Goal: Complete application form

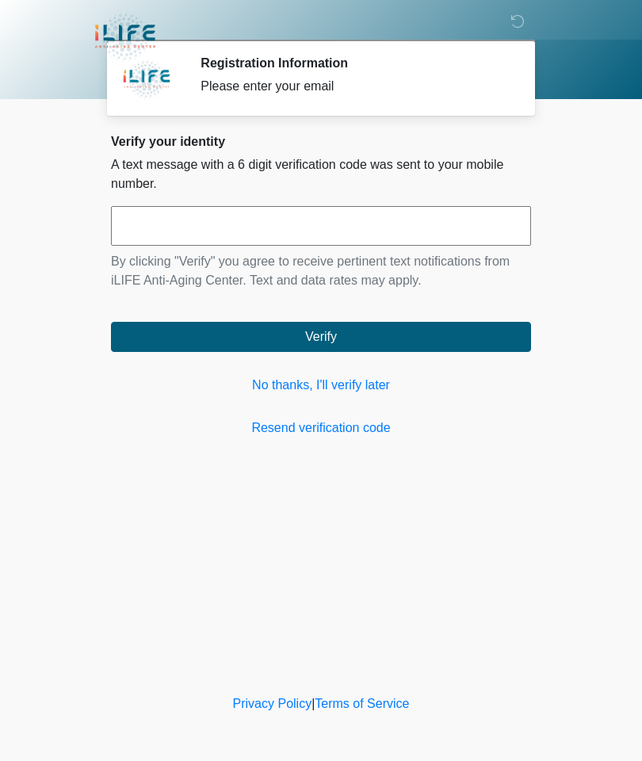
click at [320, 390] on link "No thanks, I'll verify later" at bounding box center [321, 385] width 420 height 19
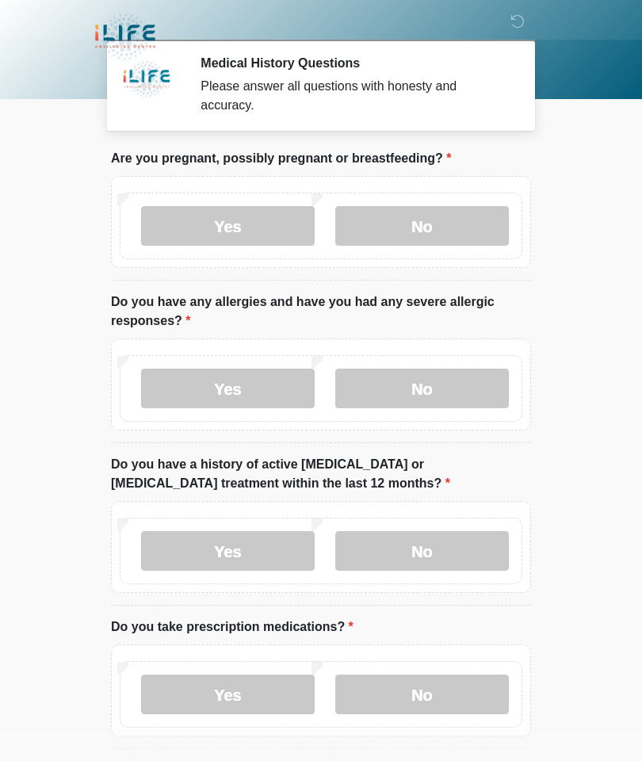
click at [435, 211] on label "No" at bounding box center [422, 226] width 174 height 40
click at [429, 382] on label "No" at bounding box center [422, 388] width 174 height 40
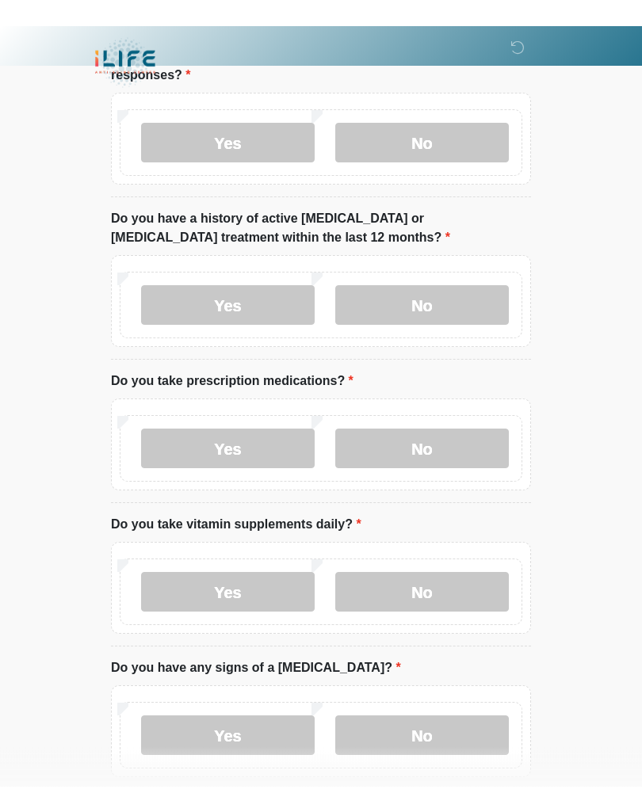
scroll to position [272, 0]
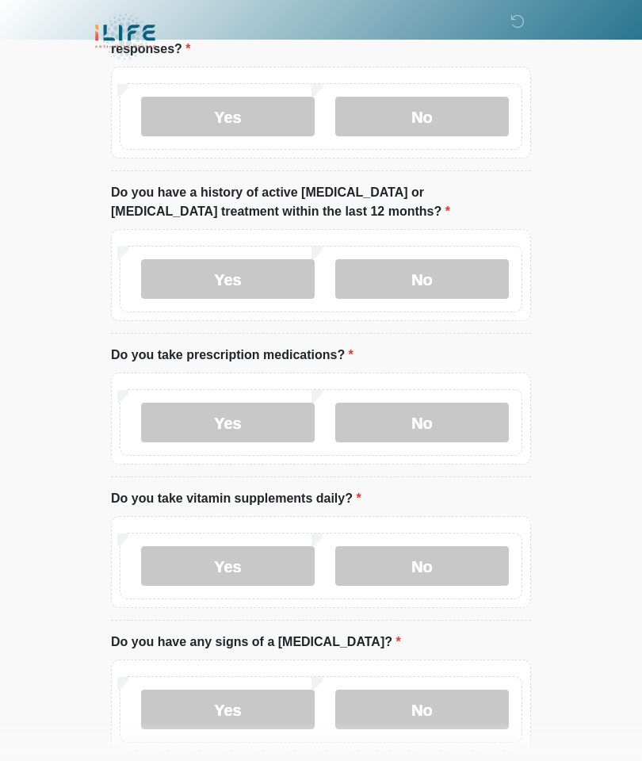
click at [432, 271] on label "No" at bounding box center [422, 279] width 174 height 40
click at [425, 428] on label "No" at bounding box center [422, 422] width 174 height 40
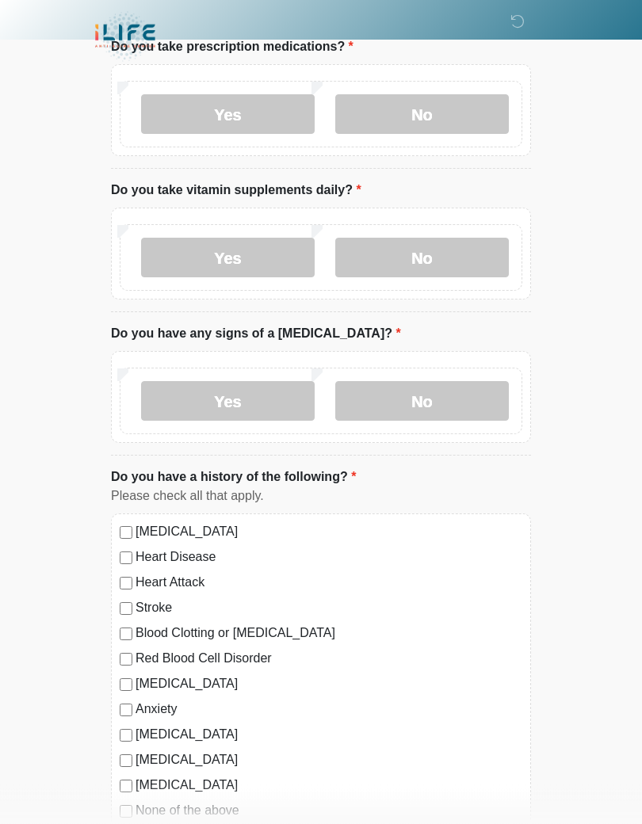
click at [432, 406] on label "No" at bounding box center [422, 402] width 174 height 40
click at [437, 245] on label "No" at bounding box center [422, 258] width 174 height 40
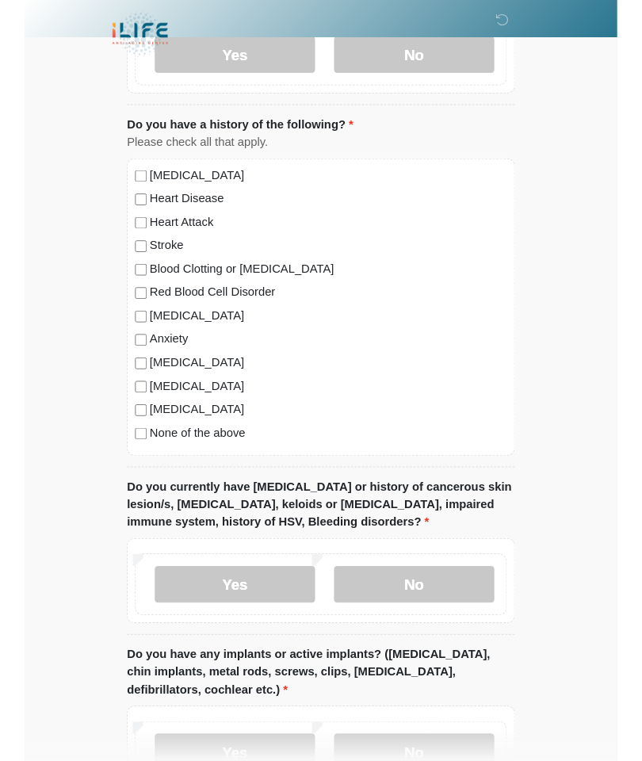
scroll to position [980, 0]
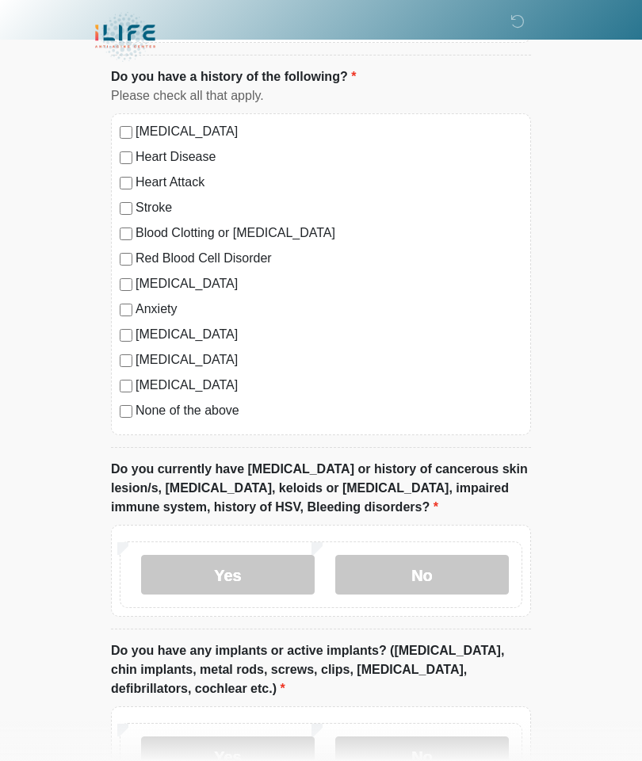
click at [212, 402] on label "None of the above" at bounding box center [328, 410] width 387 height 19
click at [422, 569] on label "No" at bounding box center [422, 575] width 174 height 40
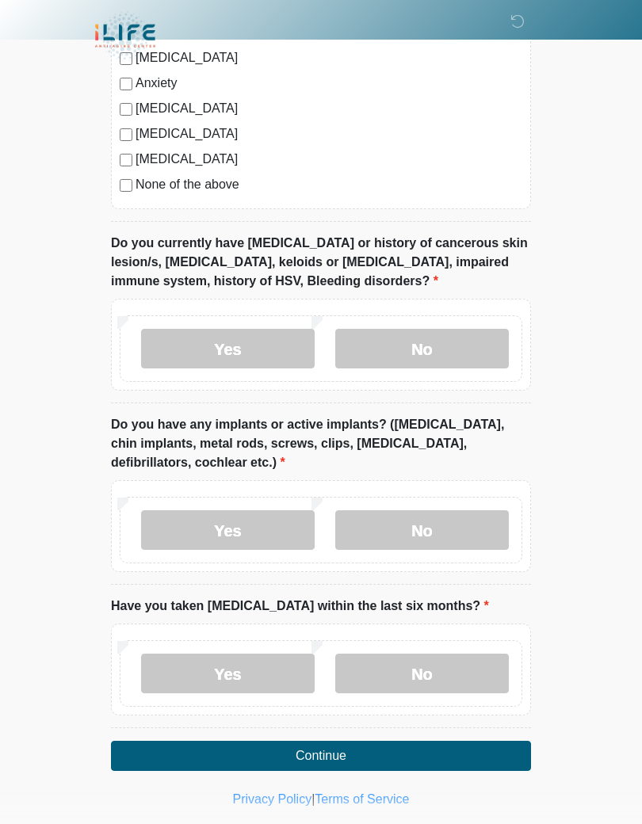
click at [421, 533] on label "No" at bounding box center [422, 531] width 174 height 40
click at [433, 670] on label "No" at bounding box center [422, 674] width 174 height 40
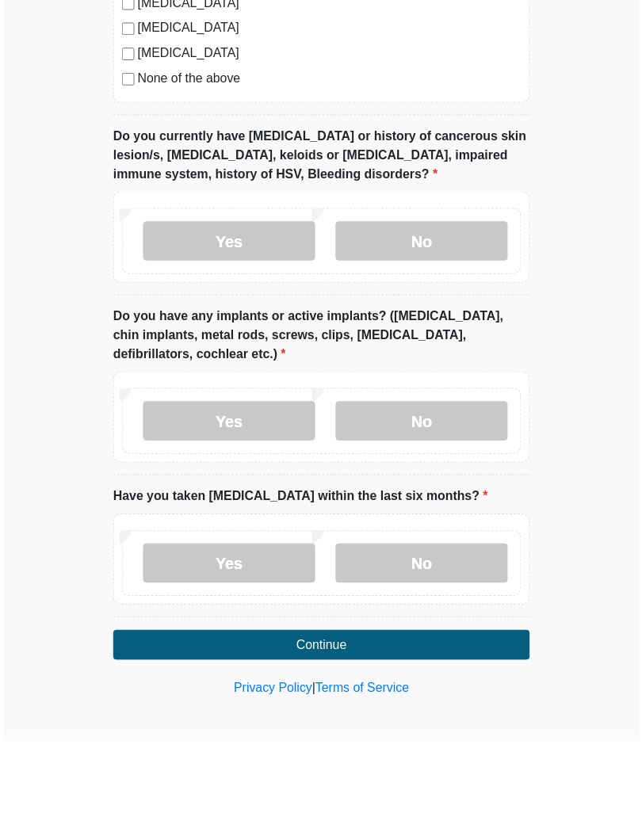
scroll to position [1241, 0]
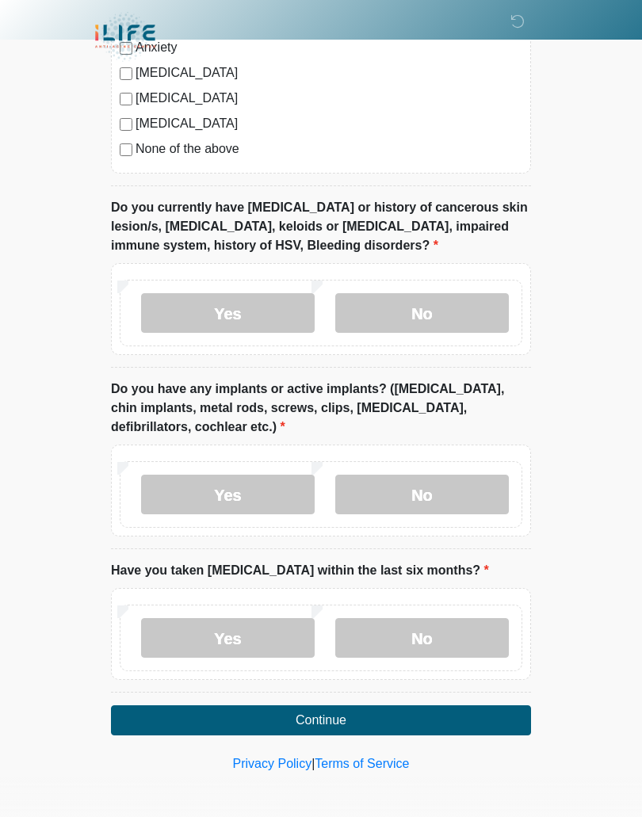
click at [318, 708] on button "Continue" at bounding box center [321, 720] width 420 height 30
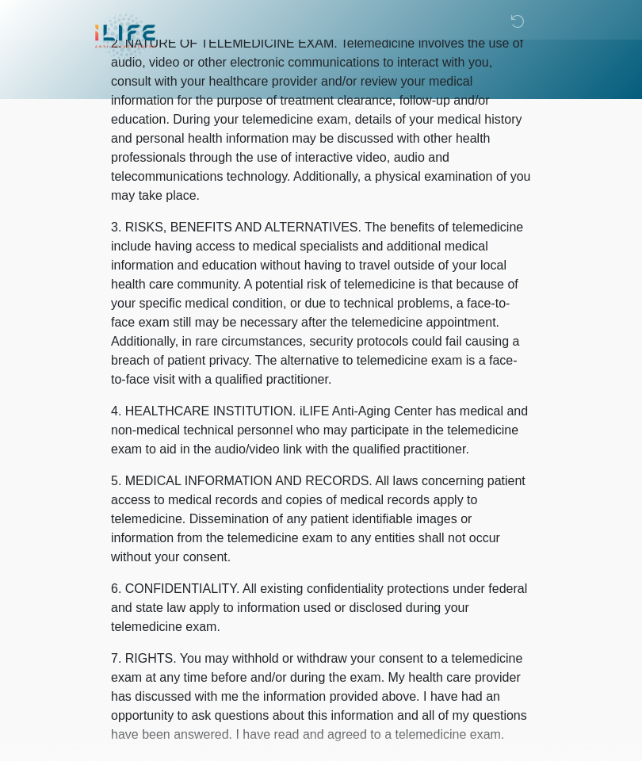
scroll to position [0, 0]
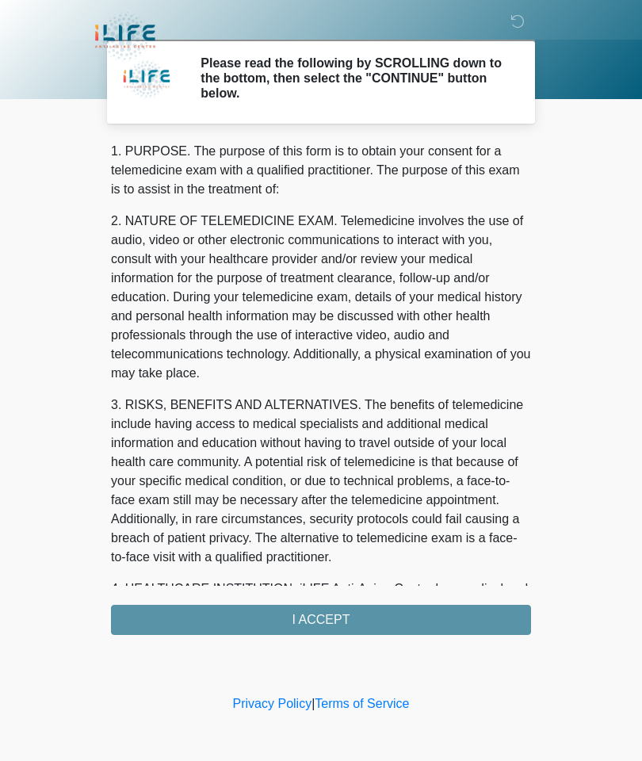
click at [334, 621] on div "1. PURPOSE. The purpose of this form is to obtain your consent for a telemedici…" at bounding box center [321, 388] width 420 height 493
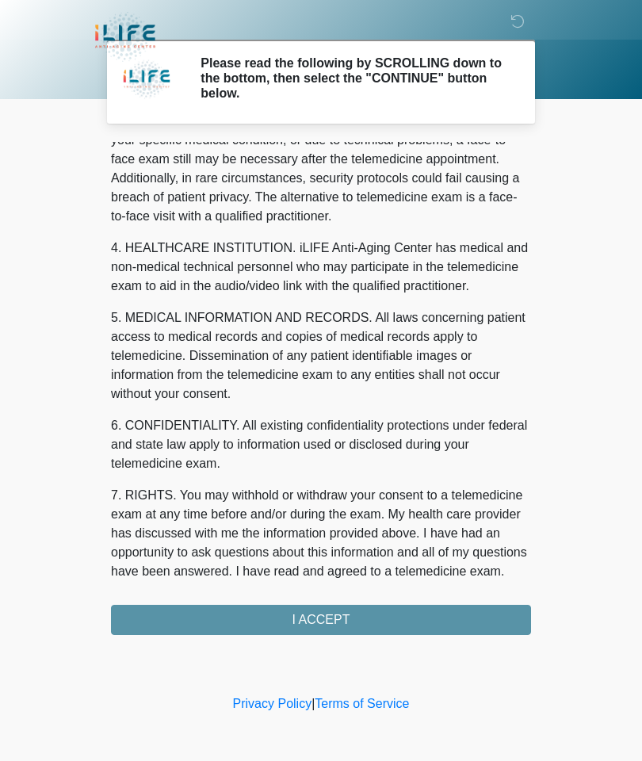
click at [267, 614] on div "1. PURPOSE. The purpose of this form is to obtain your consent for a telemedici…" at bounding box center [321, 388] width 420 height 493
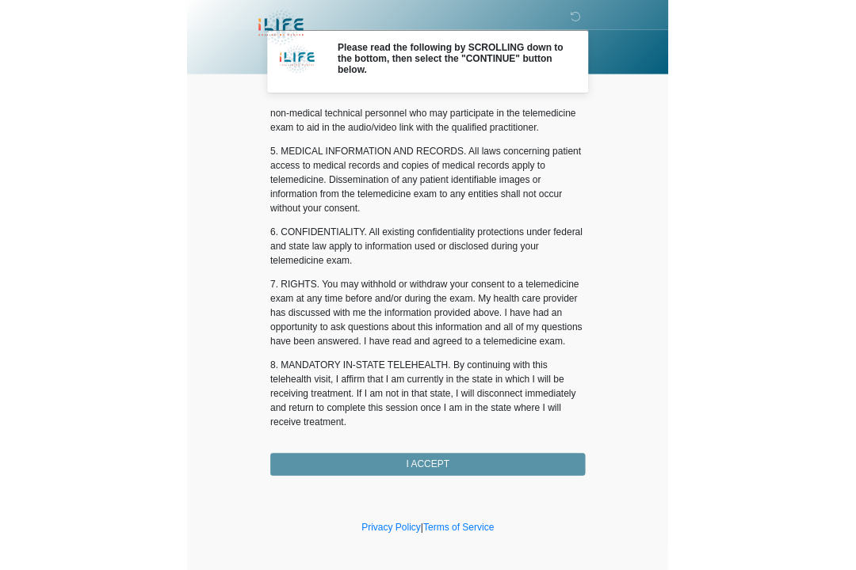
scroll to position [475, 0]
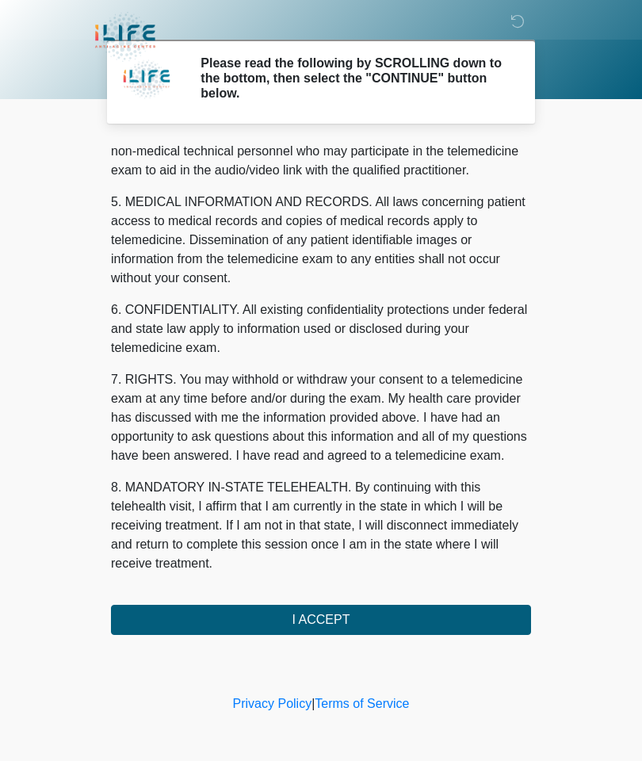
click at [284, 617] on button "I ACCEPT" at bounding box center [321, 620] width 420 height 30
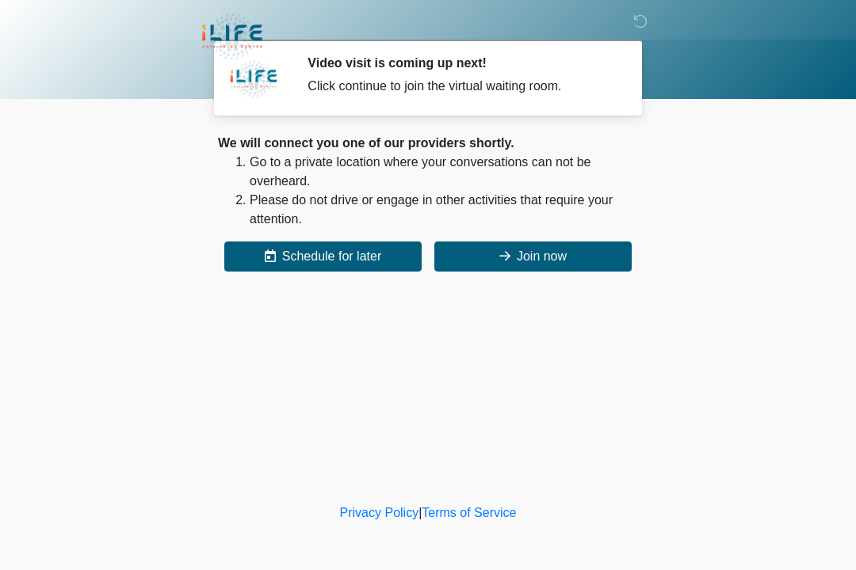
click at [566, 245] on button "Join now" at bounding box center [532, 257] width 197 height 30
